Goal: Task Accomplishment & Management: Manage account settings

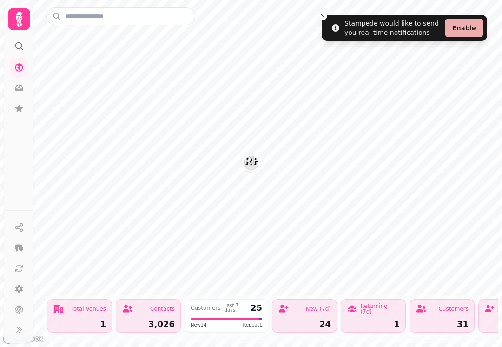
click at [326, 19] on button "Close toast" at bounding box center [322, 15] width 9 height 9
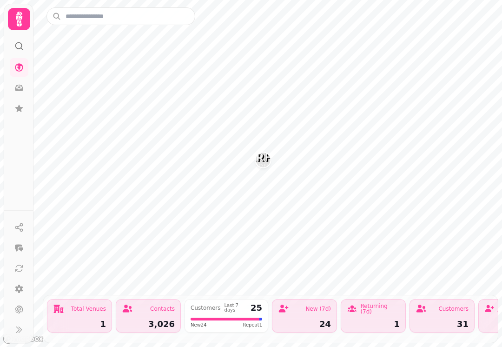
click at [143, 315] on div "Contacts 3,026" at bounding box center [148, 315] width 65 height 33
click at [144, 312] on div "Contacts" at bounding box center [148, 308] width 53 height 11
click at [296, 316] on div "New (7d) 24" at bounding box center [304, 315] width 65 height 33
click at [22, 21] on icon at bounding box center [19, 19] width 19 height 19
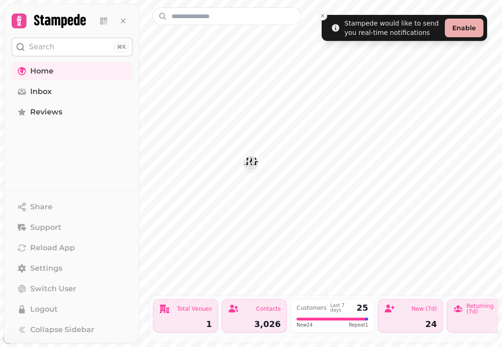
click at [323, 19] on button "Close toast" at bounding box center [322, 15] width 9 height 9
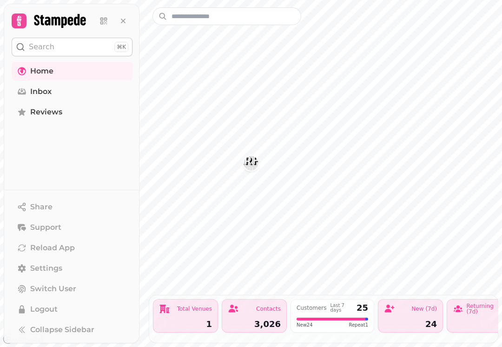
click at [41, 96] on span "Inbox" at bounding box center [40, 91] width 21 height 11
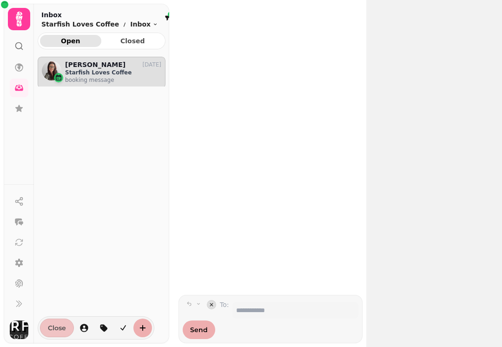
scroll to position [282, 128]
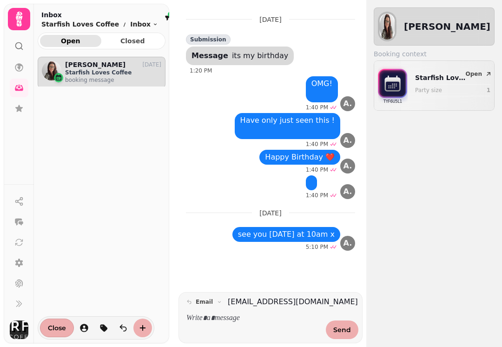
click at [15, 47] on icon at bounding box center [18, 45] width 9 height 9
click at [22, 21] on icon at bounding box center [19, 19] width 19 height 19
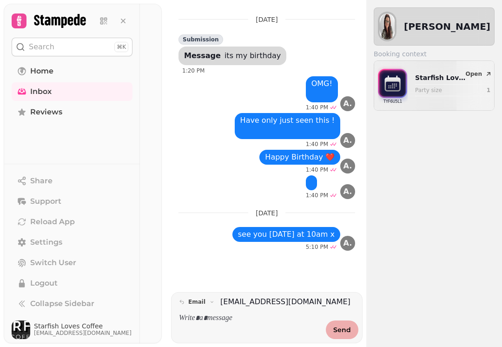
click at [39, 72] on span "Home" at bounding box center [41, 71] width 23 height 11
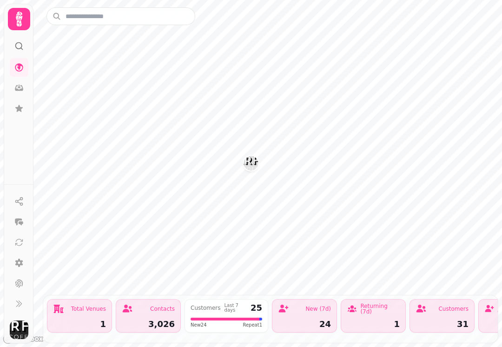
click at [249, 169] on img "Starfish Loves Coffee" at bounding box center [250, 163] width 14 height 14
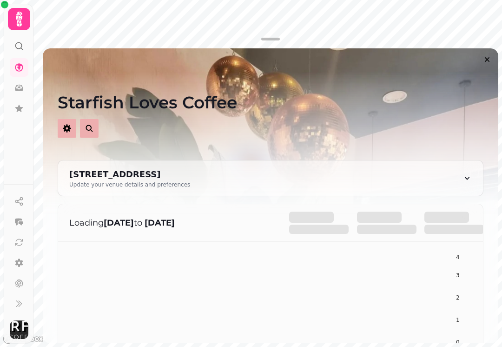
click at [22, 26] on icon at bounding box center [19, 19] width 19 height 19
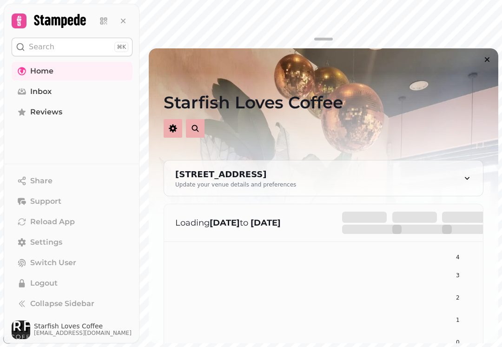
click at [43, 279] on span "Logout" at bounding box center [43, 282] width 27 height 11
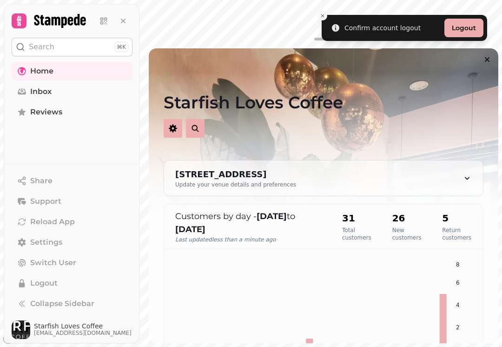
click at [456, 27] on button "Logout" at bounding box center [463, 28] width 39 height 19
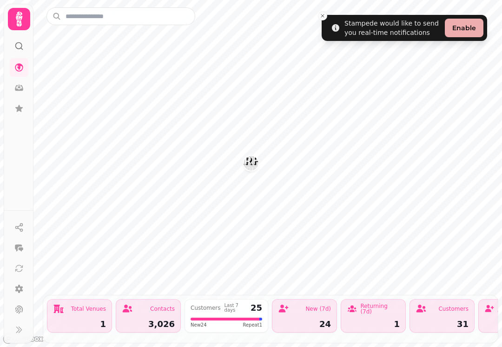
click at [17, 21] on icon at bounding box center [19, 19] width 19 height 19
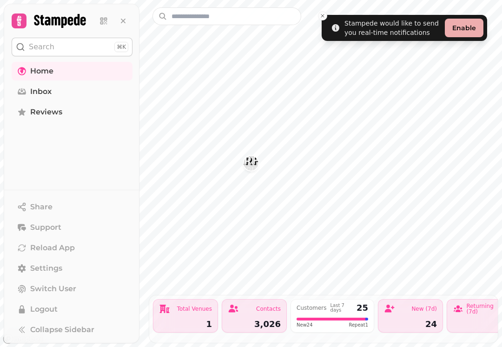
click at [42, 71] on span "Home" at bounding box center [41, 71] width 23 height 11
click at [35, 73] on span "Home" at bounding box center [41, 71] width 23 height 11
click at [45, 115] on span "Reviews" at bounding box center [46, 111] width 32 height 11
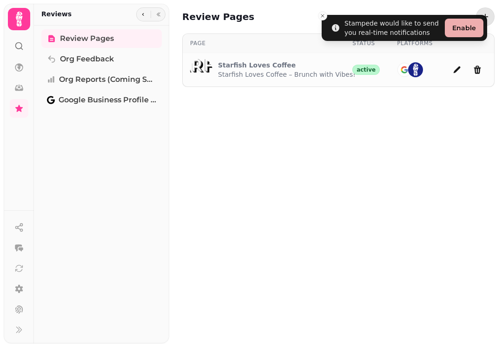
click at [225, 160] on div "Review Pages Page Status Platforms Starfish Loves Coffee Starfish Loves Coffee …" at bounding box center [335, 173] width 333 height 347
click at [17, 19] on icon at bounding box center [19, 19] width 7 height 15
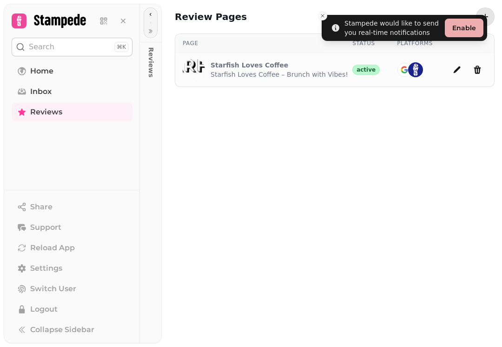
click at [36, 72] on span "Home" at bounding box center [41, 71] width 23 height 11
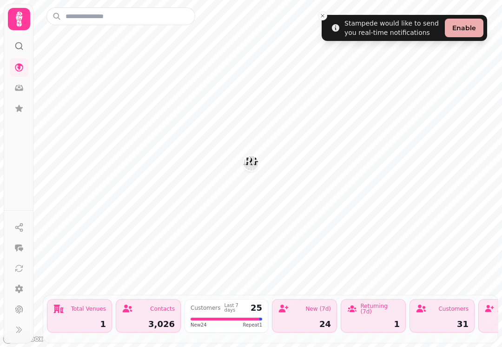
click at [86, 307] on div "Total Venues" at bounding box center [88, 309] width 35 height 6
click at [156, 312] on div "Contacts" at bounding box center [148, 308] width 53 height 11
click at [83, 320] on div "1" at bounding box center [79, 324] width 53 height 8
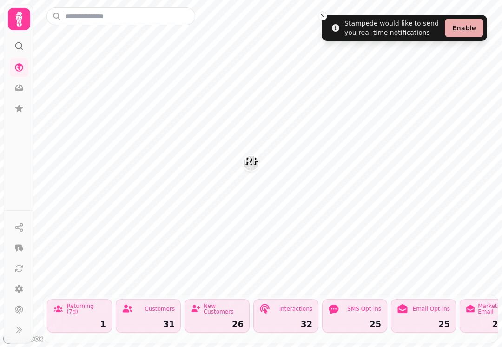
scroll to position [0, 297]
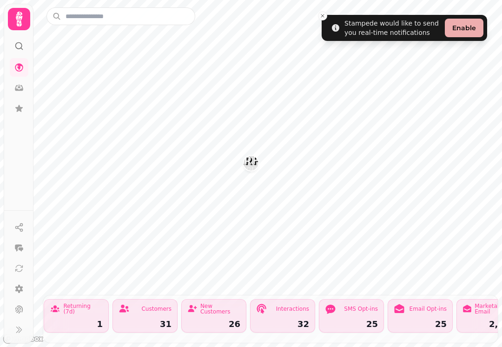
click at [15, 14] on icon at bounding box center [19, 19] width 19 height 19
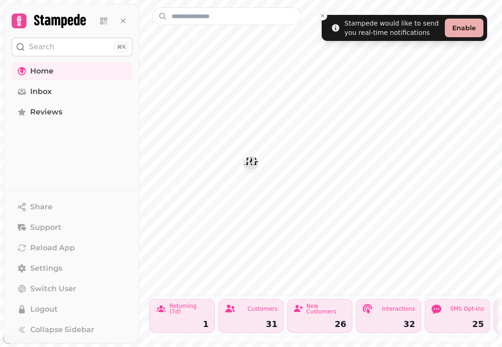
click at [18, 17] on icon at bounding box center [19, 21] width 5 height 10
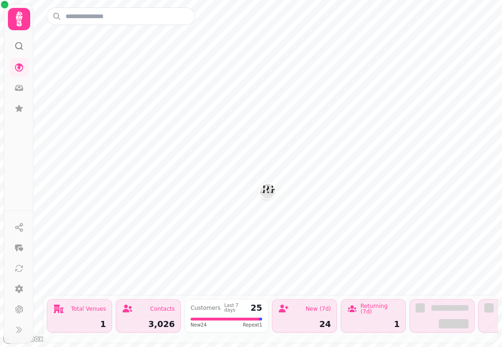
click at [23, 21] on icon at bounding box center [19, 19] width 19 height 19
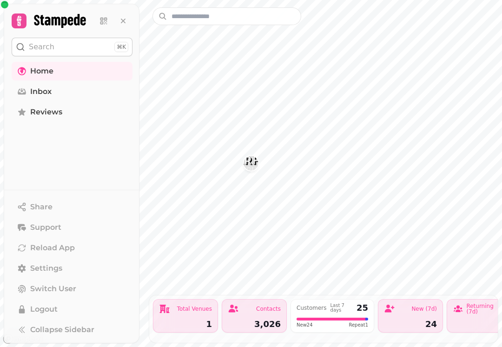
click at [42, 71] on span "Home" at bounding box center [41, 71] width 23 height 11
click at [49, 72] on span "Home" at bounding box center [41, 71] width 23 height 11
click at [129, 25] on button at bounding box center [123, 21] width 19 height 19
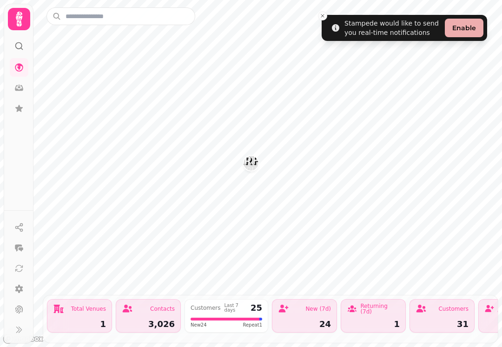
click at [10, 109] on link at bounding box center [19, 108] width 19 height 19
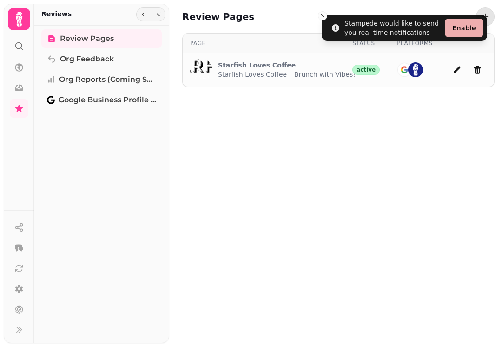
click at [16, 86] on icon at bounding box center [18, 87] width 9 height 9
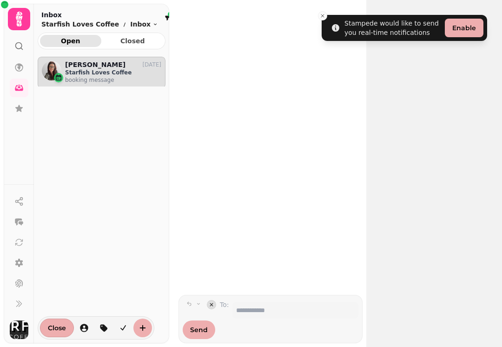
scroll to position [0, 0]
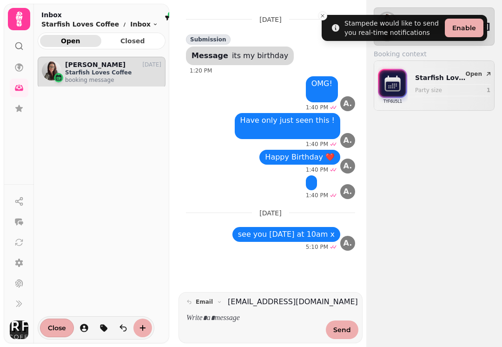
click at [19, 66] on icon at bounding box center [19, 67] width 8 height 8
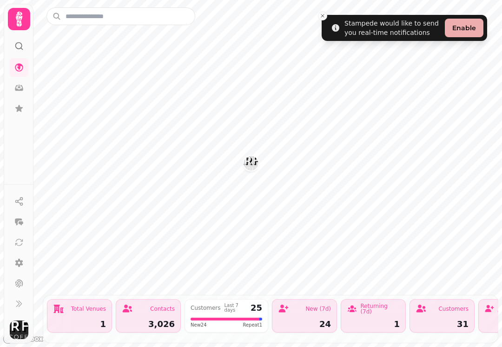
click at [20, 81] on link at bounding box center [19, 88] width 19 height 19
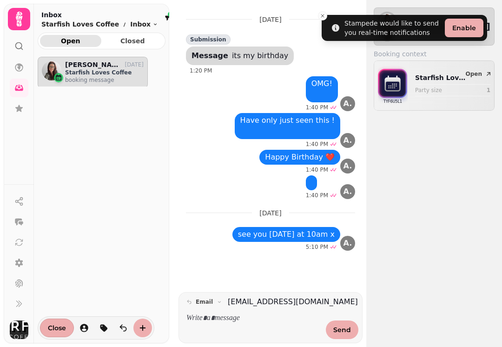
scroll to position [0, 0]
click at [19, 49] on circle at bounding box center [19, 46] width 6 height 6
click at [9, 11] on div at bounding box center [19, 19] width 22 height 22
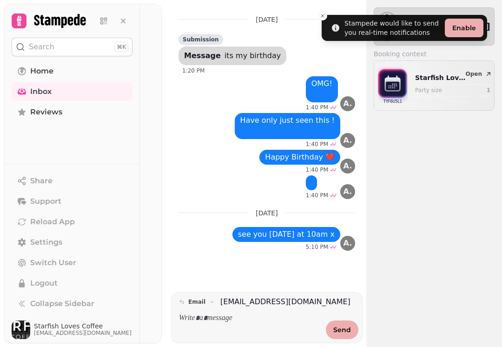
click at [23, 110] on icon at bounding box center [21, 111] width 7 height 7
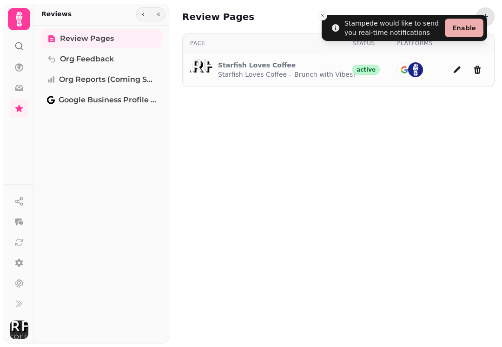
click at [223, 211] on div "Review Pages Page Status Platforms Starfish Loves Coffee Starfish Loves Coffee …" at bounding box center [335, 173] width 333 height 347
click at [320, 15] on icon "Close toast" at bounding box center [323, 16] width 6 height 6
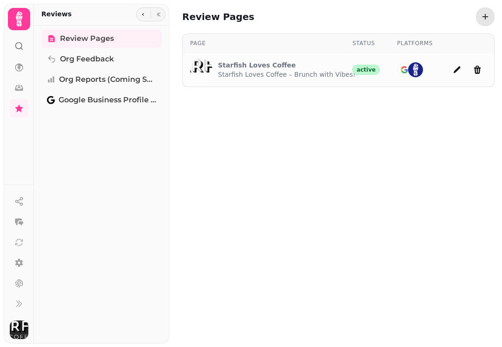
click at [20, 19] on icon at bounding box center [19, 19] width 19 height 19
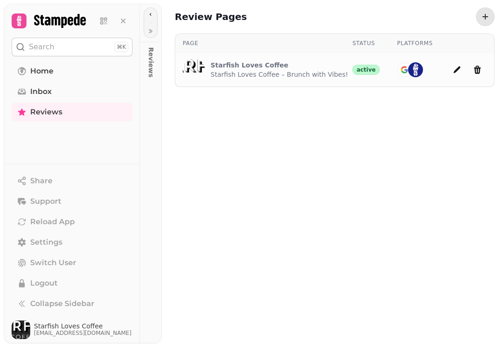
click at [35, 67] on span "Home" at bounding box center [41, 71] width 23 height 11
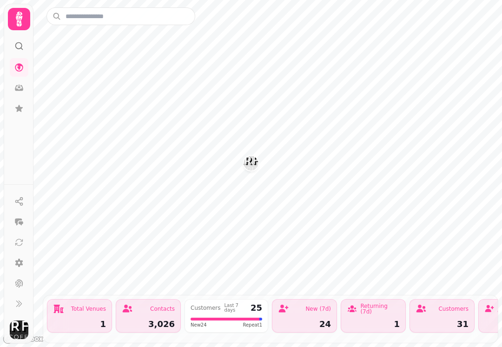
click at [252, 164] on img "Starfish Loves Coffee" at bounding box center [250, 163] width 14 height 14
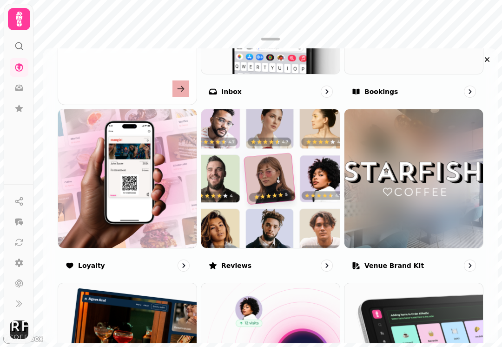
scroll to position [452, 0]
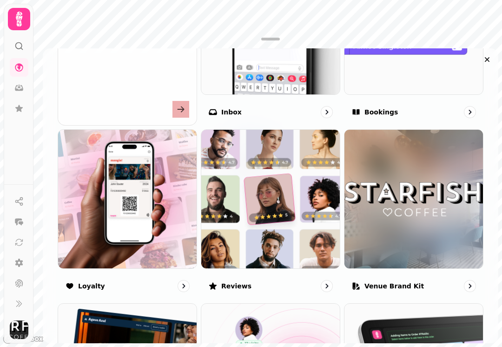
click at [433, 77] on img at bounding box center [413, 25] width 138 height 138
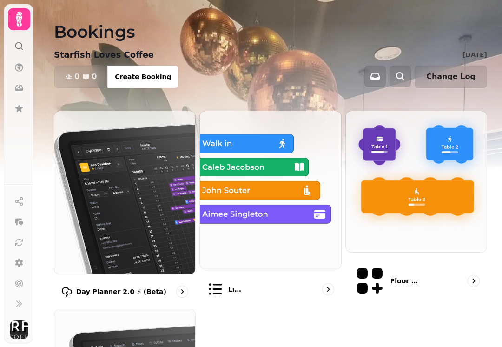
click at [133, 226] on img at bounding box center [124, 192] width 141 height 163
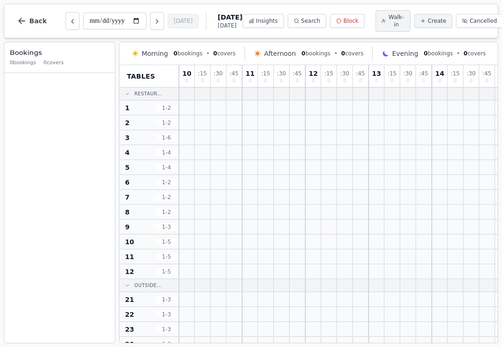
click at [26, 23] on icon "button" at bounding box center [21, 20] width 9 height 9
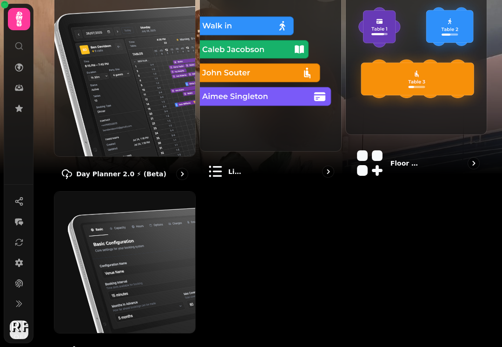
scroll to position [119, 0]
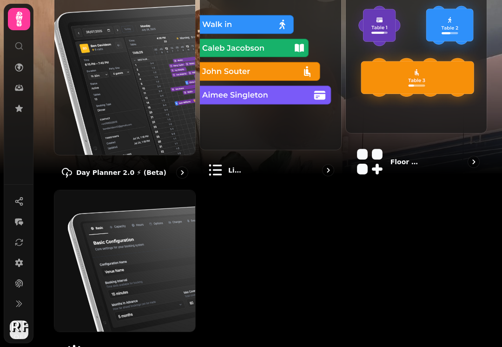
click at [389, 115] on img at bounding box center [416, 62] width 141 height 141
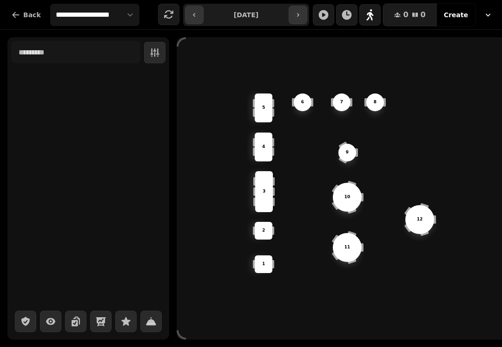
click at [26, 17] on span "Back" at bounding box center [32, 15] width 18 height 7
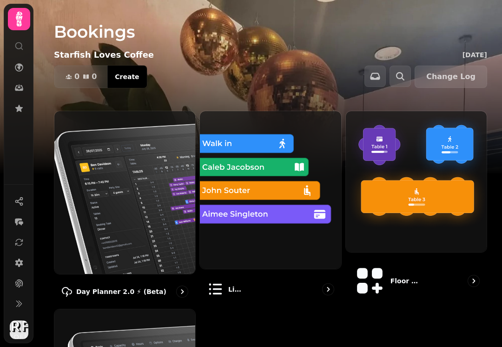
click at [116, 202] on img at bounding box center [124, 192] width 141 height 163
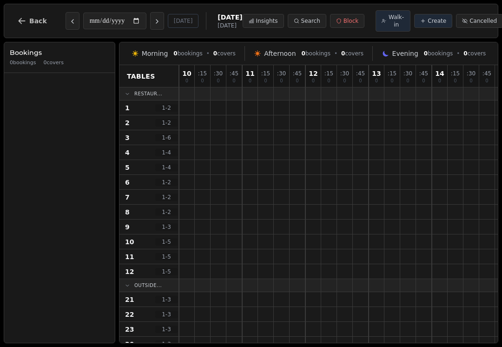
click at [31, 24] on span "Back" at bounding box center [38, 21] width 18 height 7
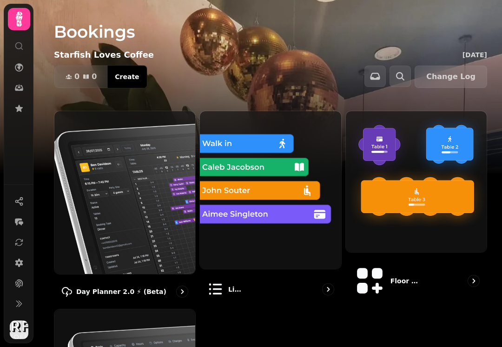
click at [389, 216] on img at bounding box center [416, 181] width 141 height 141
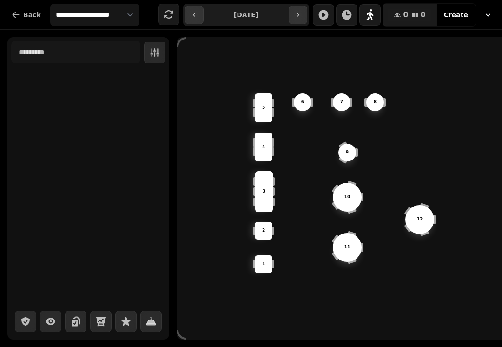
click at [299, 13] on icon "button" at bounding box center [297, 14] width 7 height 7
type input "**********"
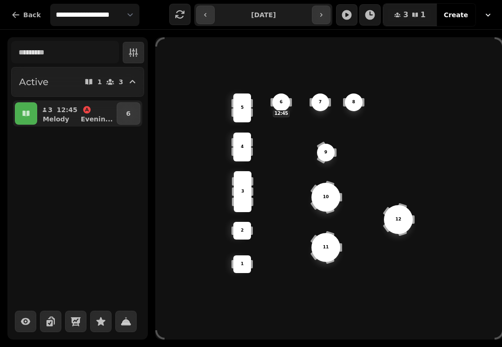
click at [22, 11] on button "Back" at bounding box center [26, 15] width 45 height 22
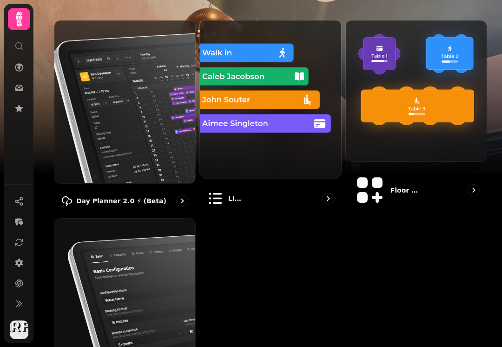
scroll to position [88, 0]
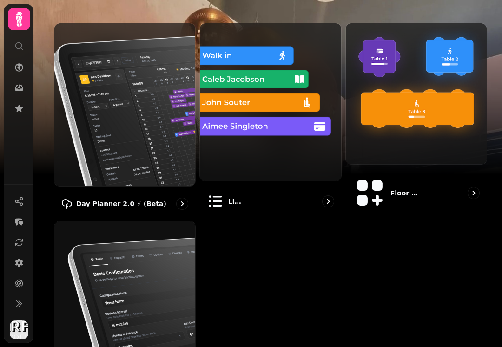
click at [119, 282] on img at bounding box center [124, 291] width 141 height 141
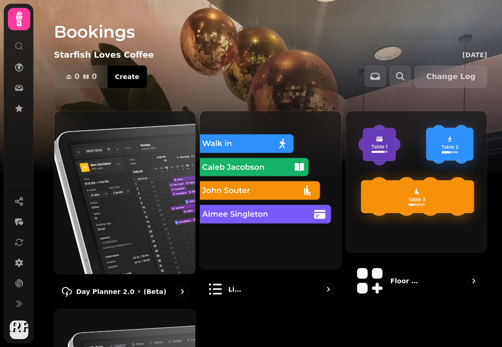
select select "**********"
select select "**"
select select "***"
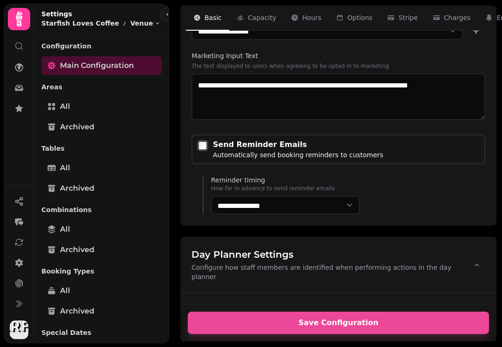
scroll to position [1750, 0]
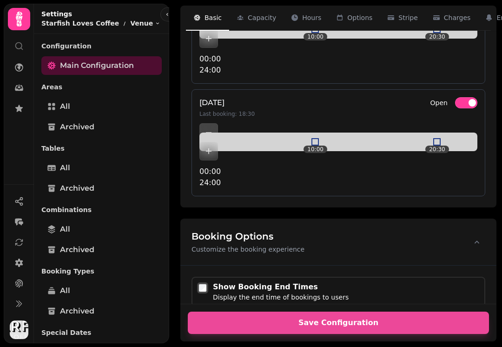
click at [53, 45] on p "Configuration" at bounding box center [101, 46] width 120 height 17
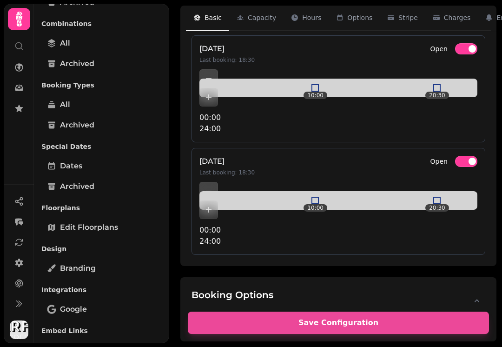
scroll to position [197, 0]
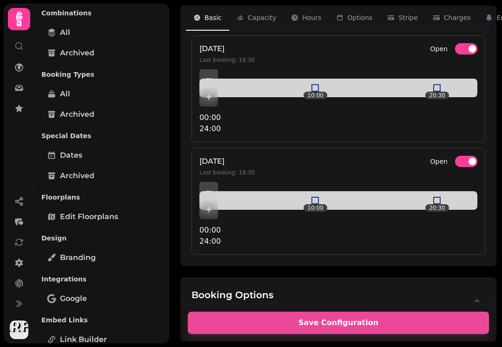
click at [73, 223] on link "Edit Floorplans" at bounding box center [101, 216] width 120 height 19
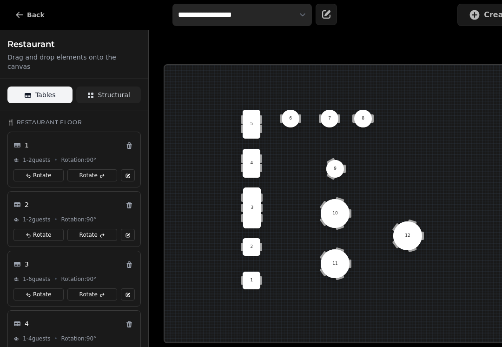
click at [292, 13] on select "**********" at bounding box center [241, 15] width 139 height 22
click at [204, 21] on select "**********" at bounding box center [241, 15] width 139 height 22
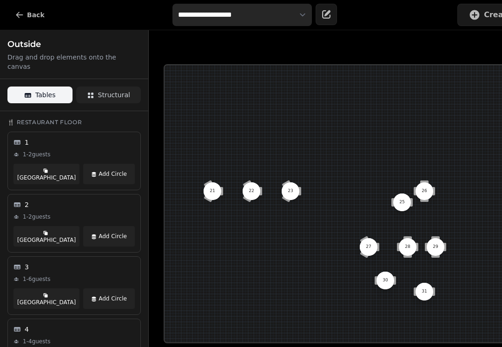
click at [196, 17] on select "**********" at bounding box center [241, 15] width 139 height 22
select select "**********"
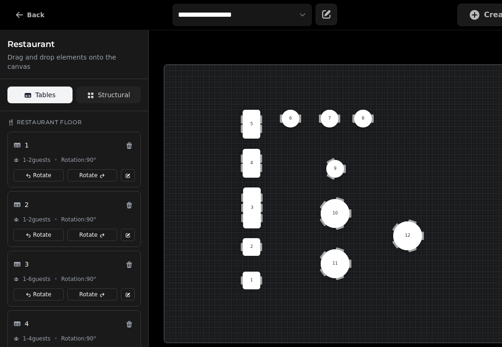
click at [26, 18] on button "Back" at bounding box center [29, 15] width 45 height 22
select select "**********"
select select "**"
select select "***"
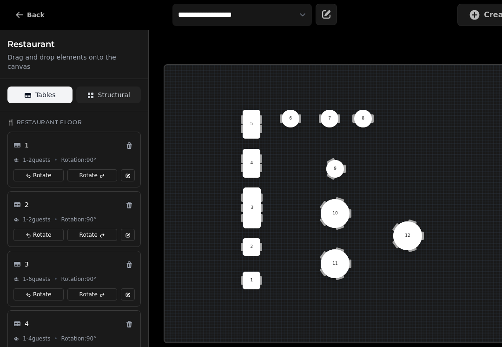
select select "**********"
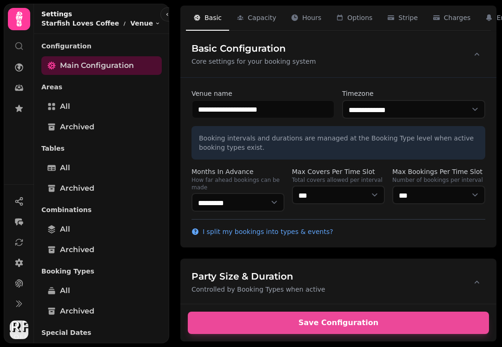
click at [14, 19] on icon at bounding box center [19, 19] width 19 height 19
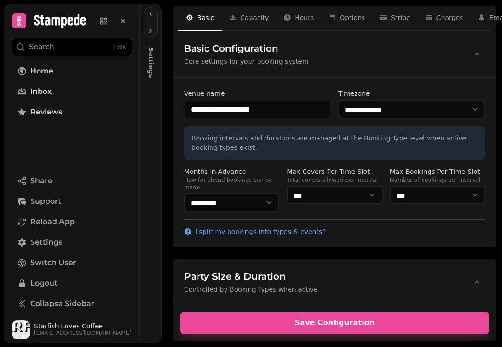
click at [31, 70] on span "Home" at bounding box center [41, 71] width 23 height 11
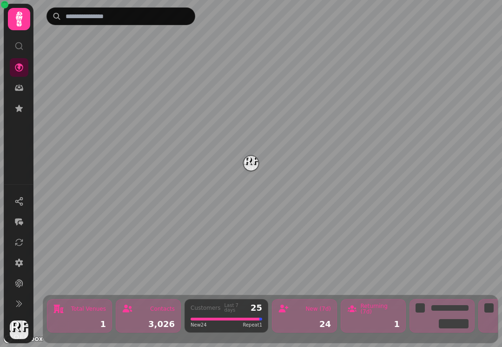
click at [255, 167] on img "Starfish Loves Coffee" at bounding box center [250, 163] width 14 height 14
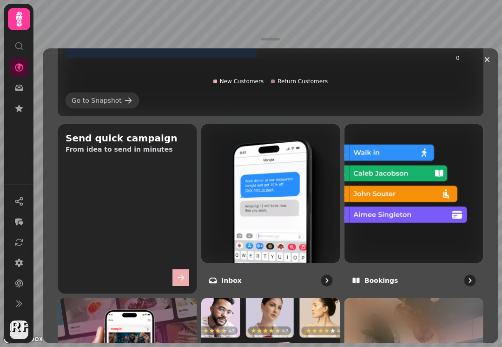
scroll to position [285, 0]
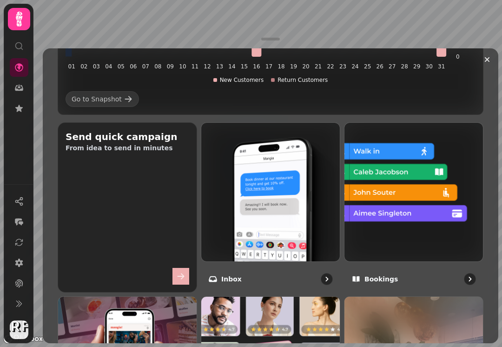
click at [385, 214] on img at bounding box center [413, 192] width 138 height 138
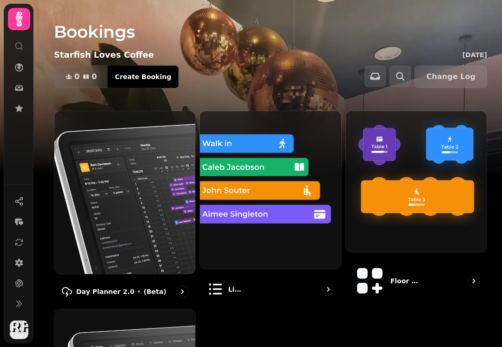
click at [114, 211] on img at bounding box center [124, 192] width 141 height 163
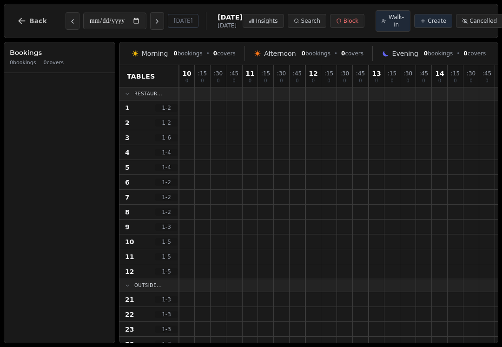
click at [150, 24] on button "Next day" at bounding box center [157, 21] width 14 height 18
type input "**********"
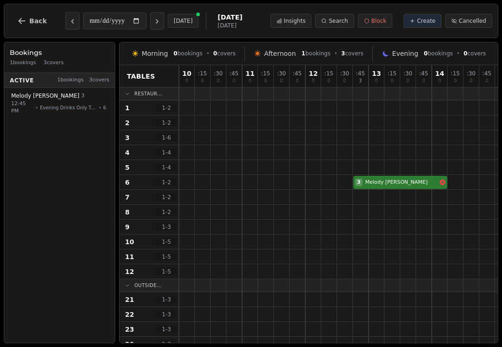
click at [335, 17] on span "Search" at bounding box center [338, 20] width 19 height 7
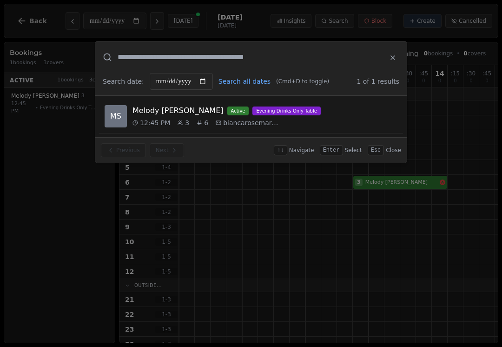
click at [393, 60] on icon at bounding box center [392, 57] width 7 height 7
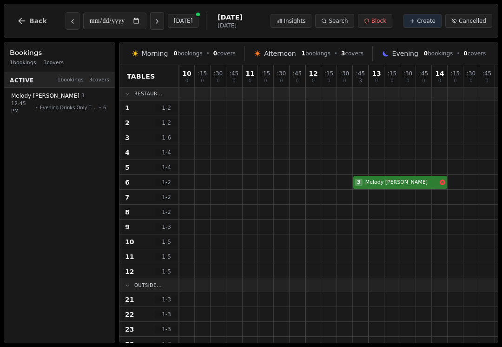
click at [416, 26] on button "Create" at bounding box center [422, 21] width 38 height 14
select select "****"
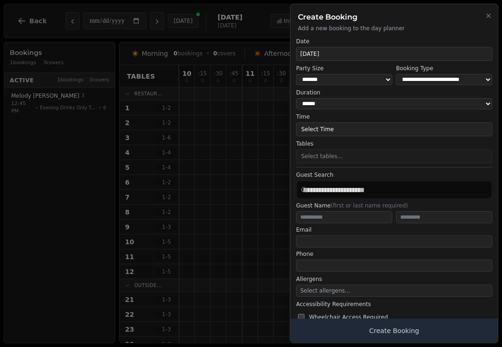
click at [487, 20] on icon "button" at bounding box center [488, 15] width 7 height 7
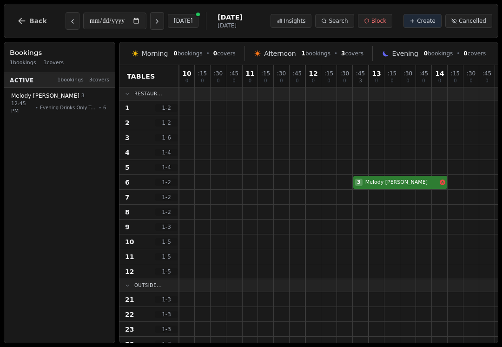
select select "****"
select select "*"
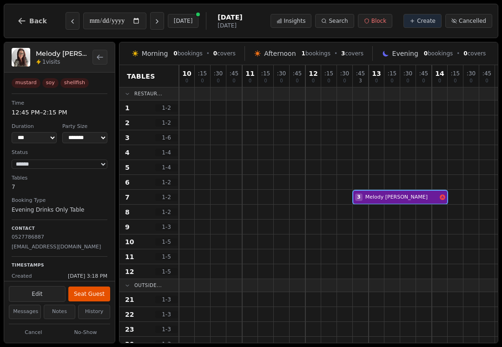
click at [414, 19] on icon at bounding box center [412, 21] width 6 height 6
select select "****"
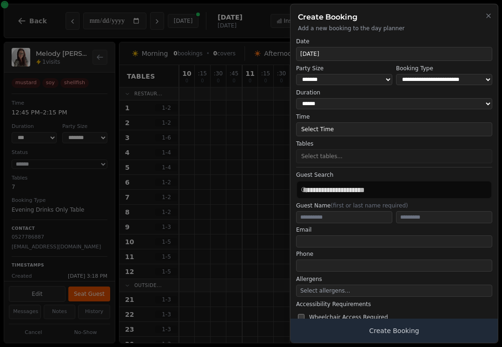
click at [486, 13] on icon "button" at bounding box center [488, 15] width 7 height 7
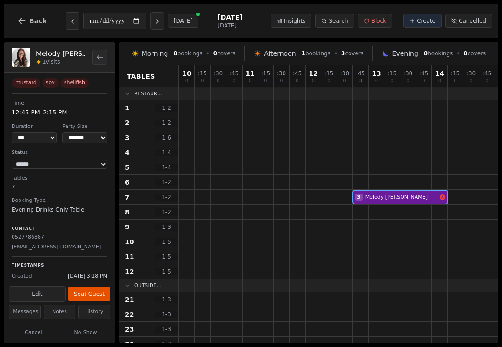
click at [66, 13] on button "Previous day" at bounding box center [73, 21] width 14 height 18
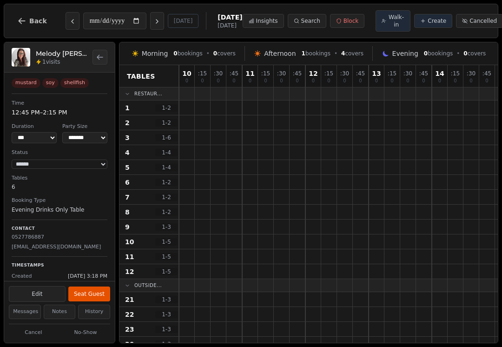
click at [153, 21] on icon "Next day" at bounding box center [156, 21] width 7 height 7
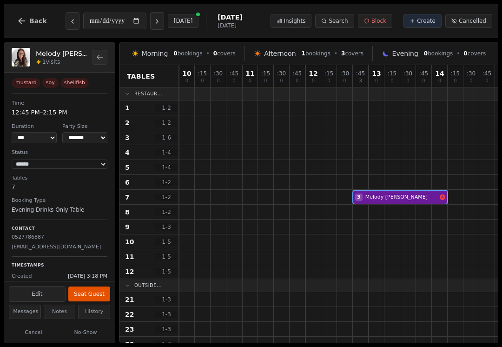
click at [69, 22] on icon "Previous day" at bounding box center [72, 21] width 7 height 7
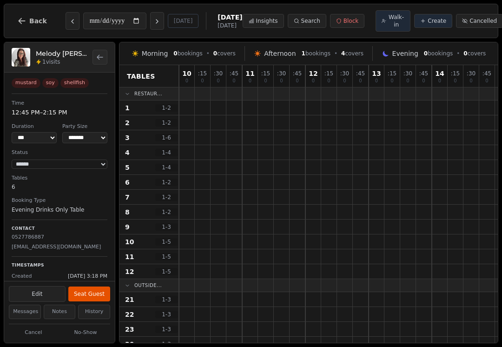
click at [150, 22] on button "Next day" at bounding box center [157, 21] width 14 height 18
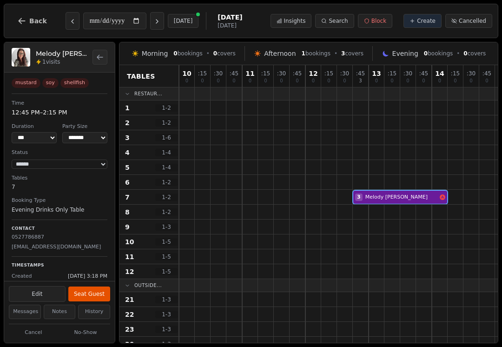
click at [153, 22] on icon "Next day" at bounding box center [156, 21] width 7 height 7
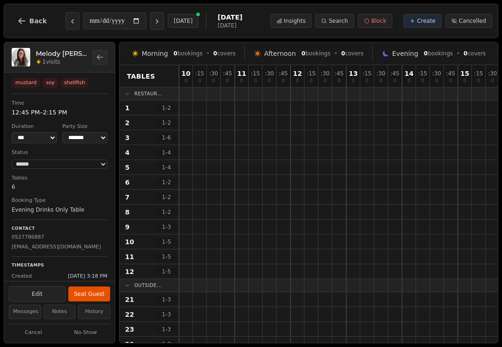
click at [73, 21] on icon "Previous day" at bounding box center [72, 21] width 7 height 7
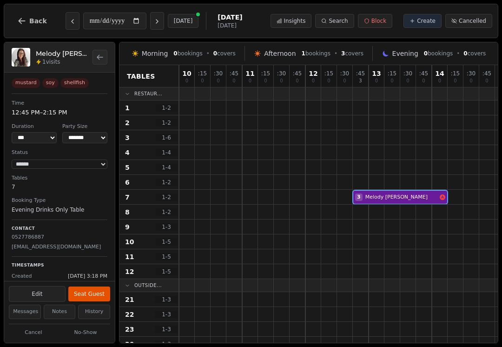
click at [150, 29] on button "Next day" at bounding box center [157, 21] width 14 height 18
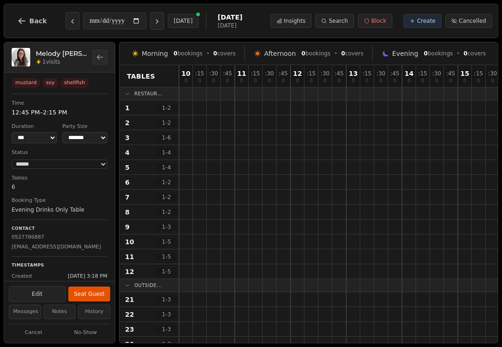
click at [150, 26] on button "Next day" at bounding box center [157, 21] width 14 height 18
click at [153, 22] on icon "Next day" at bounding box center [156, 21] width 7 height 7
click at [70, 23] on icon "Previous day" at bounding box center [72, 21] width 7 height 7
click at [72, 24] on icon "Previous day" at bounding box center [72, 21] width 7 height 7
click at [72, 23] on icon "Previous day" at bounding box center [73, 22] width 2 height 4
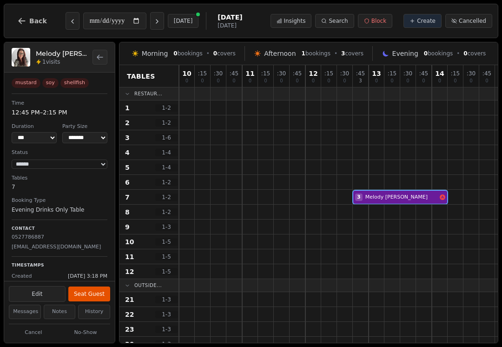
click at [153, 22] on icon "Next day" at bounding box center [156, 21] width 7 height 7
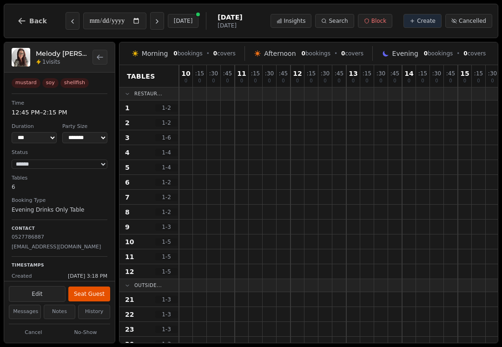
click at [150, 20] on button "Next day" at bounding box center [157, 21] width 14 height 18
click at [72, 22] on icon "Previous day" at bounding box center [73, 22] width 2 height 4
click at [76, 22] on button "Previous day" at bounding box center [73, 21] width 14 height 18
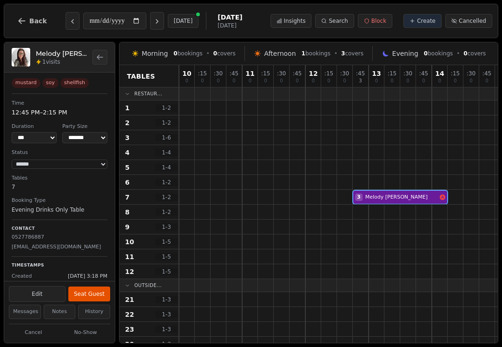
click at [368, 198] on div "3 [PERSON_NAME]" at bounding box center [338, 197] width 319 height 15
click at [150, 23] on button "Next day" at bounding box center [157, 21] width 14 height 18
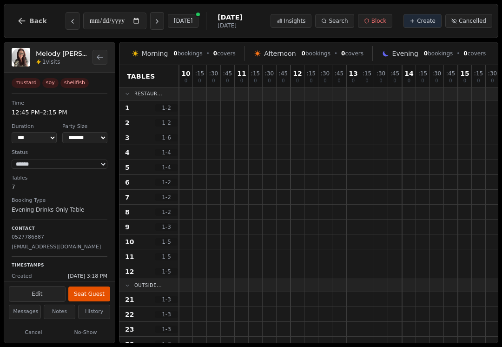
click at [72, 20] on icon "Previous day" at bounding box center [73, 22] width 2 height 4
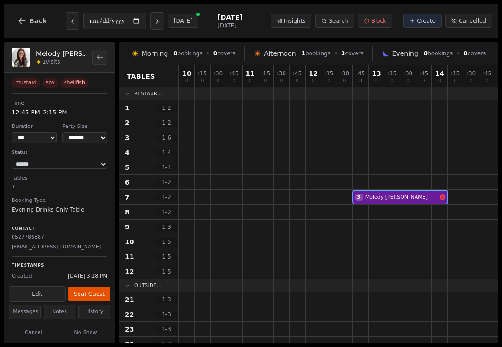
click at [156, 22] on icon "Next day" at bounding box center [157, 22] width 2 height 4
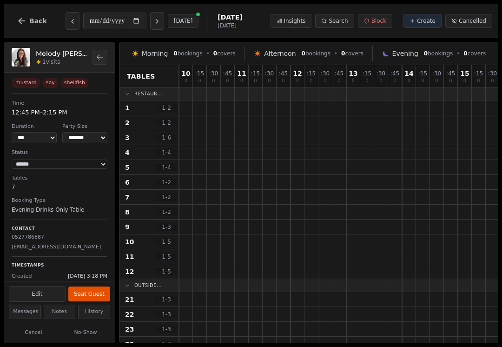
click at [153, 19] on icon "Next day" at bounding box center [156, 21] width 7 height 7
click at [70, 19] on icon "Previous day" at bounding box center [72, 21] width 7 height 7
click at [70, 24] on icon "Previous day" at bounding box center [72, 21] width 7 height 7
type input "**********"
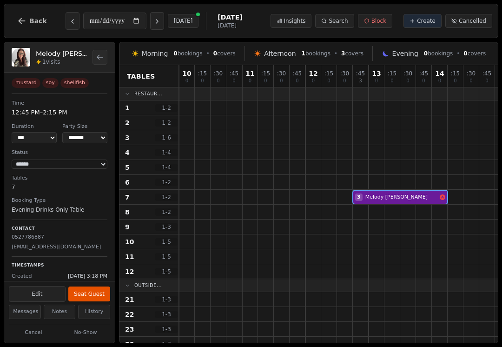
click at [25, 23] on icon "button" at bounding box center [21, 20] width 9 height 9
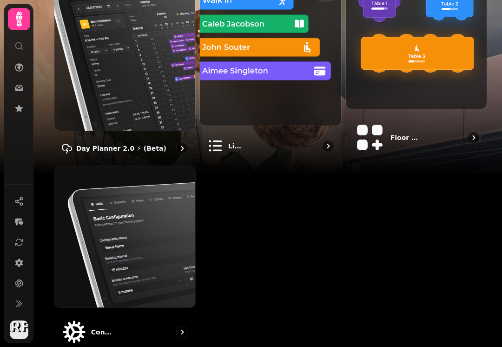
scroll to position [143, 0]
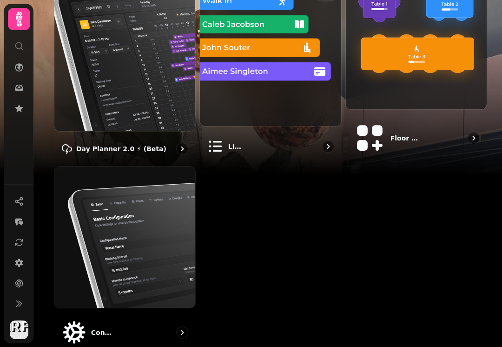
click at [389, 85] on img at bounding box center [416, 38] width 141 height 141
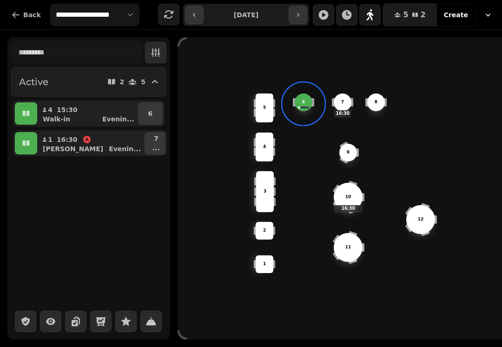
click at [302, 17] on icon "button" at bounding box center [297, 14] width 7 height 7
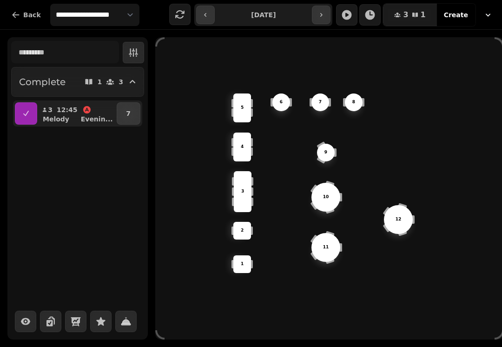
click at [206, 14] on icon "button" at bounding box center [205, 15] width 2 height 4
type input "**********"
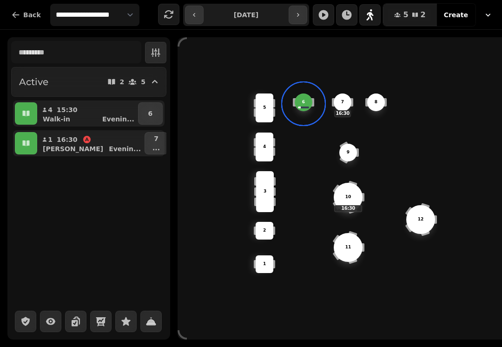
click at [19, 20] on button "Back" at bounding box center [26, 15] width 45 height 22
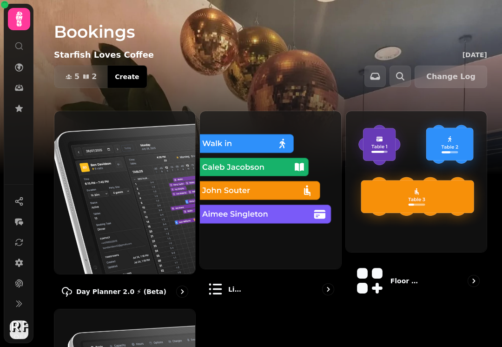
click at [233, 216] on img at bounding box center [270, 190] width 141 height 158
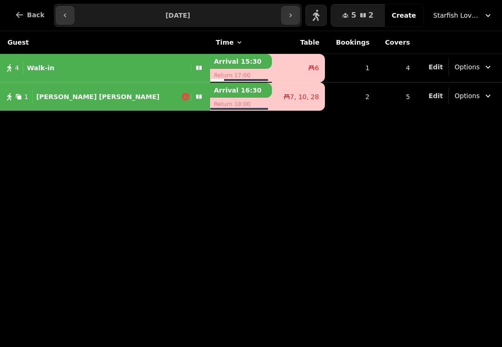
click at [451, 21] on button "Starfish Loves Coffee" at bounding box center [463, 15] width 71 height 17
click at [20, 15] on icon "button" at bounding box center [19, 14] width 9 height 9
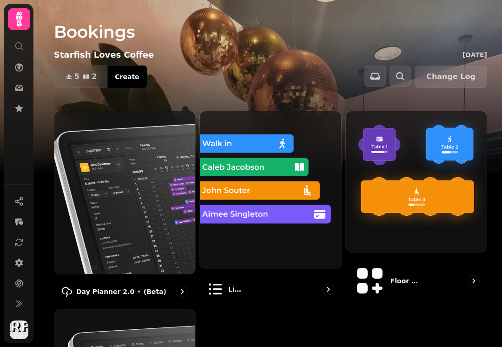
click at [382, 227] on img at bounding box center [416, 181] width 141 height 141
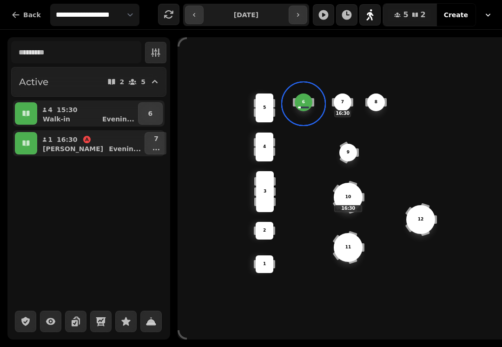
click at [289, 99] on span at bounding box center [303, 104] width 28 height 28
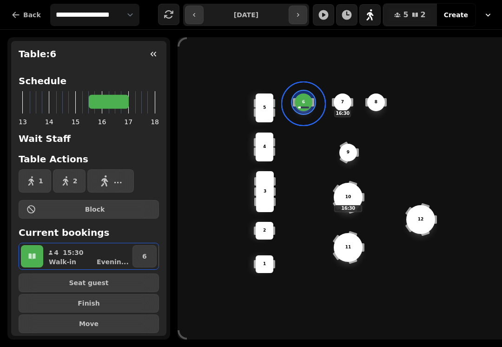
click at [305, 108] on div "6" at bounding box center [304, 102] width 18 height 18
click at [341, 12] on button "button" at bounding box center [346, 14] width 21 height 21
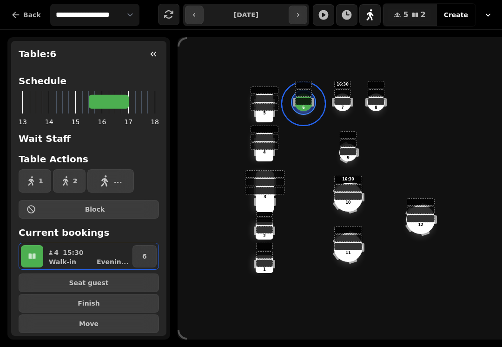
click at [214, 123] on div "2 5 4 3 6 8 9 12 16:30 7 16:30 10 1 11" at bounding box center [352, 188] width 349 height 279
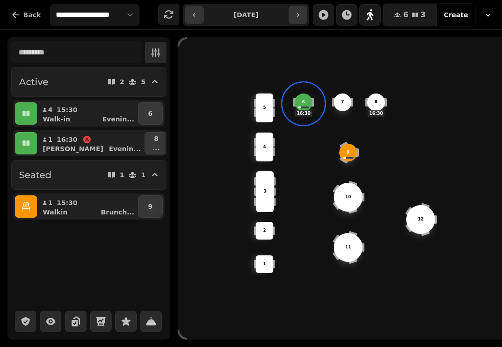
click at [156, 211] on button "9" at bounding box center [150, 206] width 25 height 22
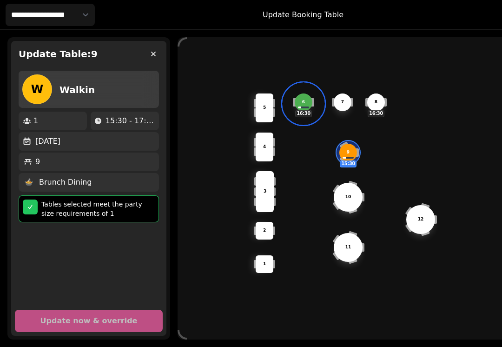
click at [349, 197] on p "10" at bounding box center [348, 197] width 6 height 7
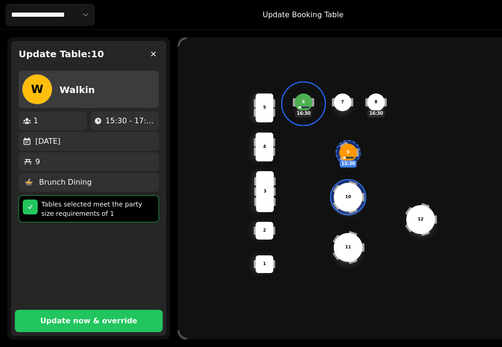
click at [80, 328] on button "Update now & override" at bounding box center [89, 320] width 148 height 22
click at [154, 59] on button "button" at bounding box center [153, 54] width 19 height 19
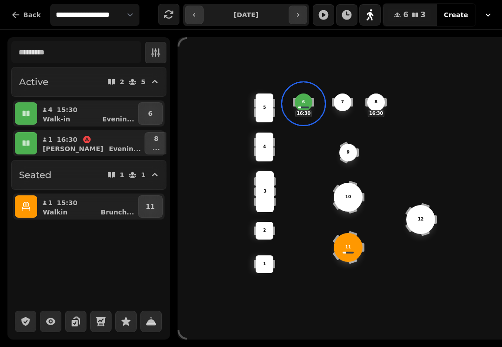
click at [19, 13] on icon "button" at bounding box center [15, 14] width 9 height 9
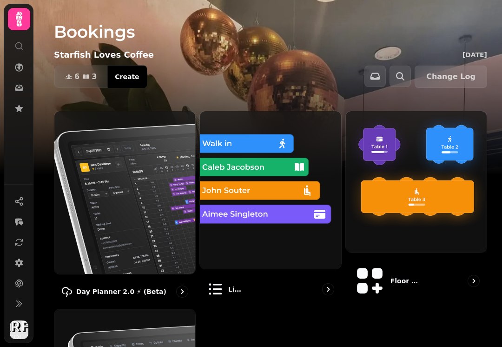
click at [388, 209] on img at bounding box center [416, 181] width 141 height 141
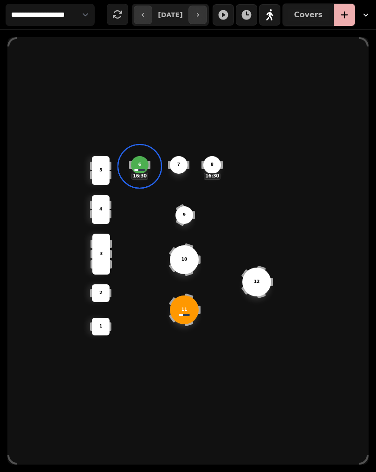
click at [375, 243] on div "2 5 4 3 6 16:30 8 16:30 9 12 7 10 1 11" at bounding box center [188, 251] width 376 height 442
click at [0, 346] on div "2 5 4 3 6 16:30 8 16:30 9 12 7 10 1 11" at bounding box center [188, 251] width 376 height 442
